Goal: Information Seeking & Learning: Learn about a topic

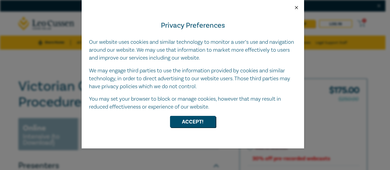
click at [297, 8] on button "Close" at bounding box center [296, 7] width 5 height 5
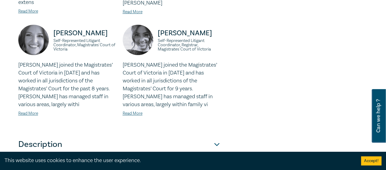
scroll to position [271, 0]
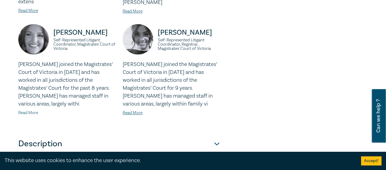
click at [32, 110] on link "Read More" at bounding box center [28, 112] width 20 height 5
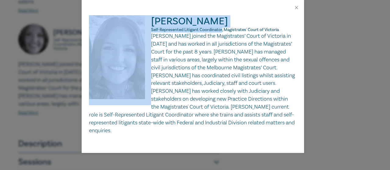
drag, startPoint x: 223, startPoint y: 30, endPoint x: 150, endPoint y: 28, distance: 72.9
click at [150, 28] on div "Brydie Carrington Self-Represented Litigant Coordinator, Magistrates' Court of …" at bounding box center [193, 75] width 208 height 120
click at [220, 26] on h2 "Brydie Carrington Self-Represented Litigant Coordinator, Magistrates' Court of …" at bounding box center [193, 23] width 208 height 17
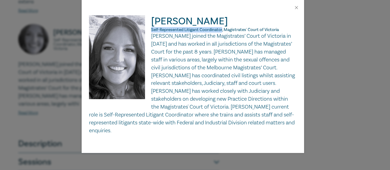
drag, startPoint x: 223, startPoint y: 30, endPoint x: 152, endPoint y: 30, distance: 71.3
click at [152, 30] on span "Self-Represented Litigant Coordinator, Magistrates' Court of Victoria" at bounding box center [215, 29] width 128 height 5
copy span "Self-Represented Litigant Coordinator"
click at [296, 6] on button "Close" at bounding box center [296, 7] width 5 height 5
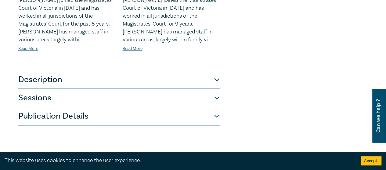
scroll to position [335, 0]
click at [217, 71] on button "Description" at bounding box center [118, 79] width 201 height 18
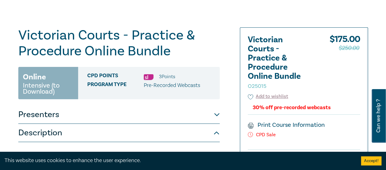
scroll to position [52, 0]
